Goal: Navigation & Orientation: Go to known website

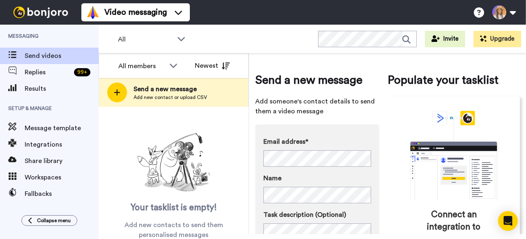
scroll to position [38, 0]
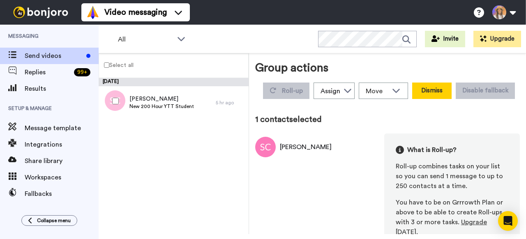
click at [438, 91] on button "Dismiss" at bounding box center [431, 91] width 39 height 16
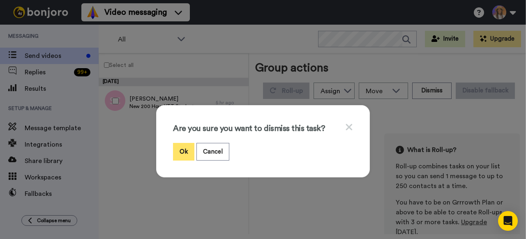
click at [186, 150] on button "Ok" at bounding box center [183, 152] width 21 height 18
